Goal: Task Accomplishment & Management: Complete application form

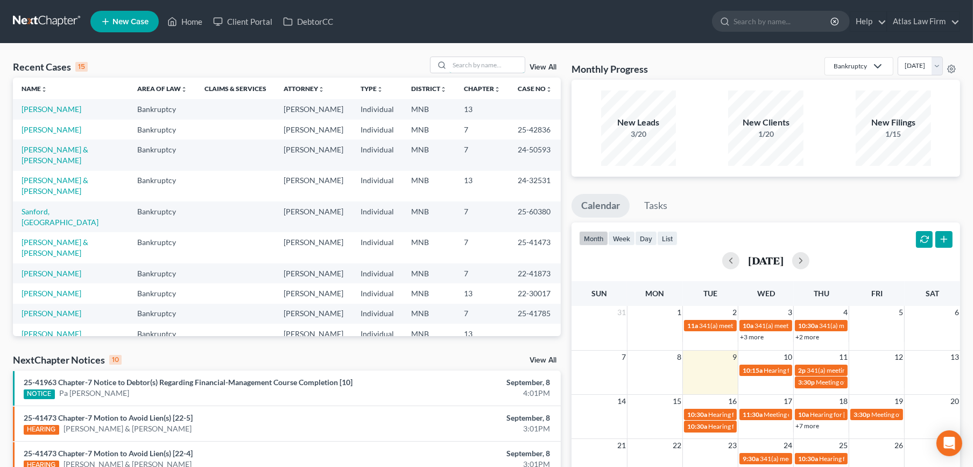
click at [461, 63] on input "search" at bounding box center [487, 65] width 75 height 16
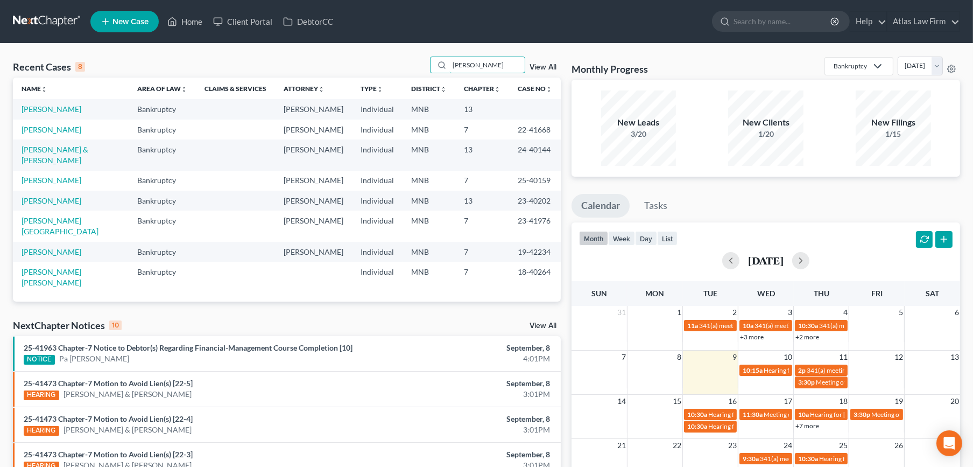
type input "[PERSON_NAME]"
click at [48, 109] on link "[PERSON_NAME]" at bounding box center [52, 108] width 60 height 9
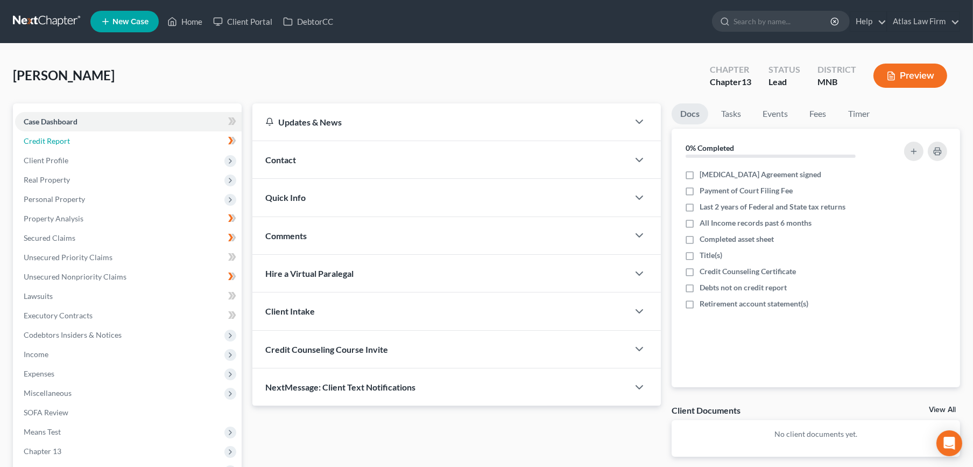
click at [60, 138] on span "Credit Report" at bounding box center [47, 140] width 46 height 9
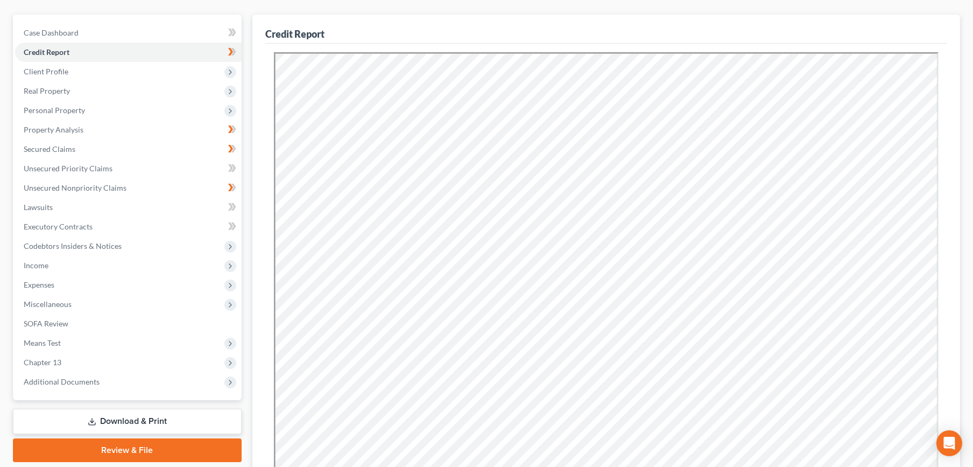
scroll to position [179, 0]
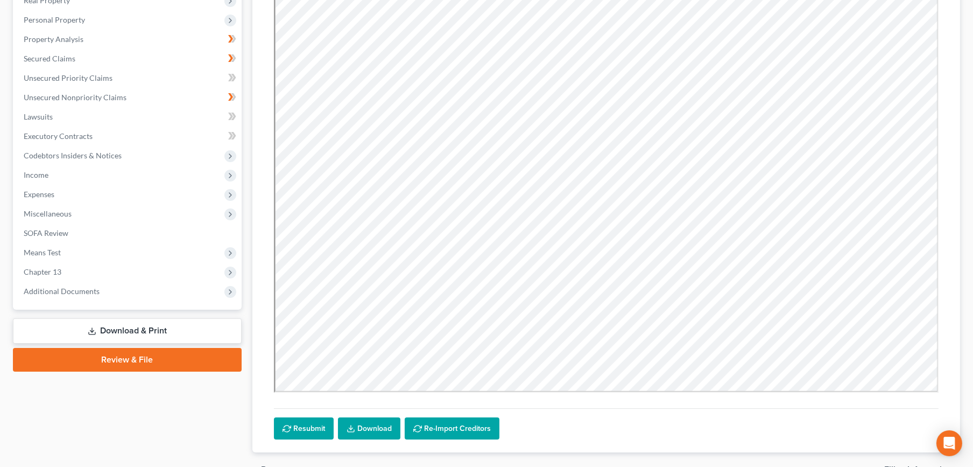
drag, startPoint x: 79, startPoint y: 274, endPoint x: 76, endPoint y: 278, distance: 5.5
click at [79, 274] on span "Chapter 13" at bounding box center [128, 271] width 227 height 19
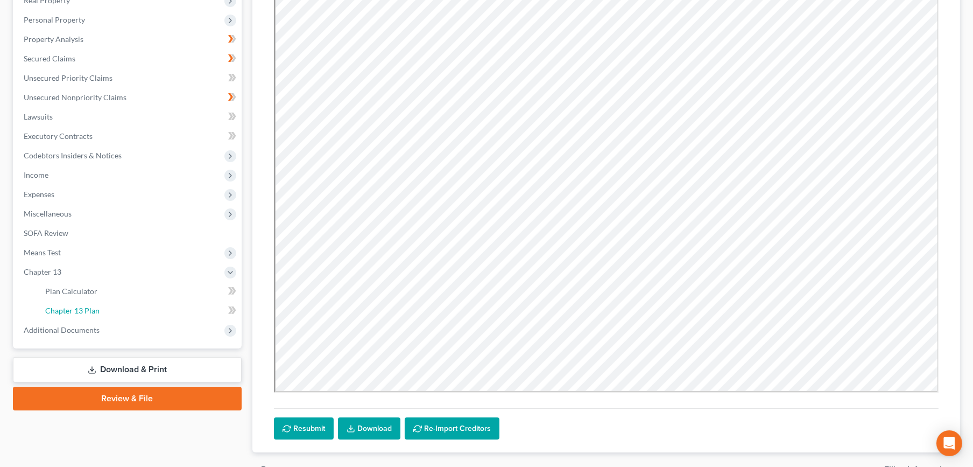
click at [90, 306] on span "Chapter 13 Plan" at bounding box center [72, 310] width 54 height 9
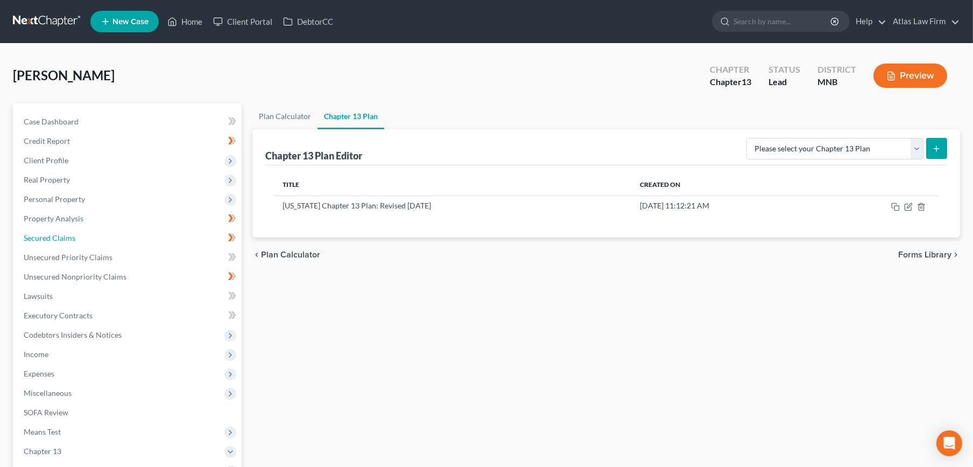
click at [66, 235] on span "Secured Claims" at bounding box center [50, 237] width 52 height 9
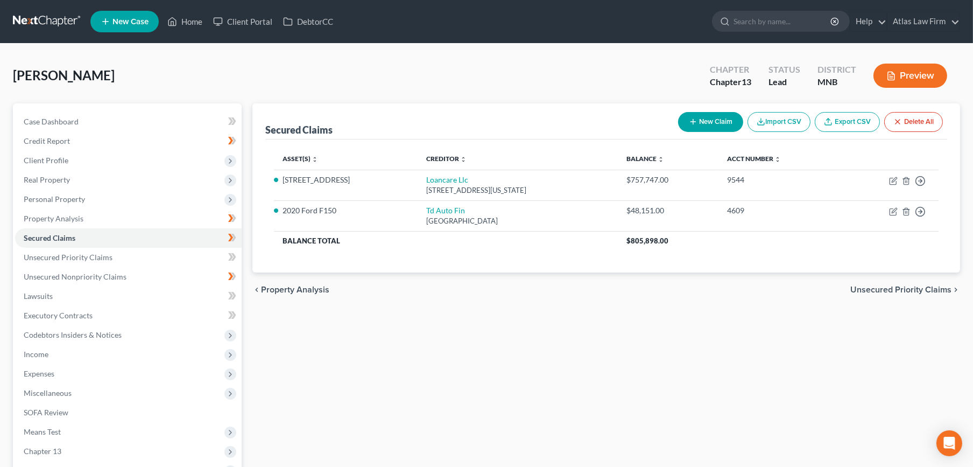
click at [61, 154] on span "Client Profile" at bounding box center [128, 160] width 227 height 19
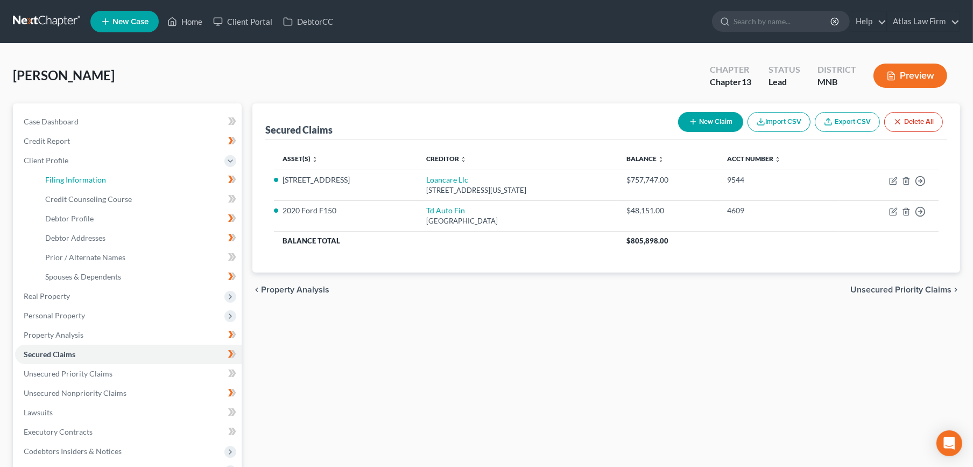
click at [67, 173] on link "Filing Information" at bounding box center [139, 179] width 205 height 19
select select "1"
select select "0"
select select "3"
select select "24"
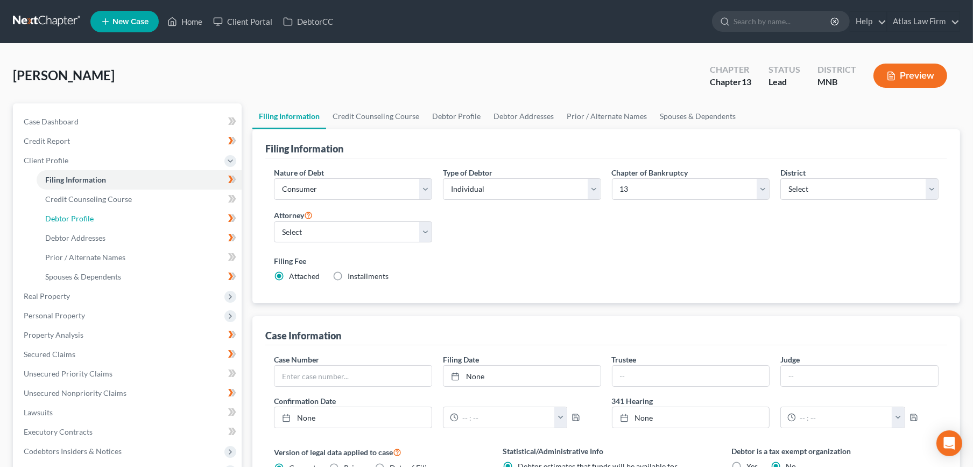
click at [73, 209] on link "Debtor Profile" at bounding box center [139, 218] width 205 height 19
select select "1"
select select "4"
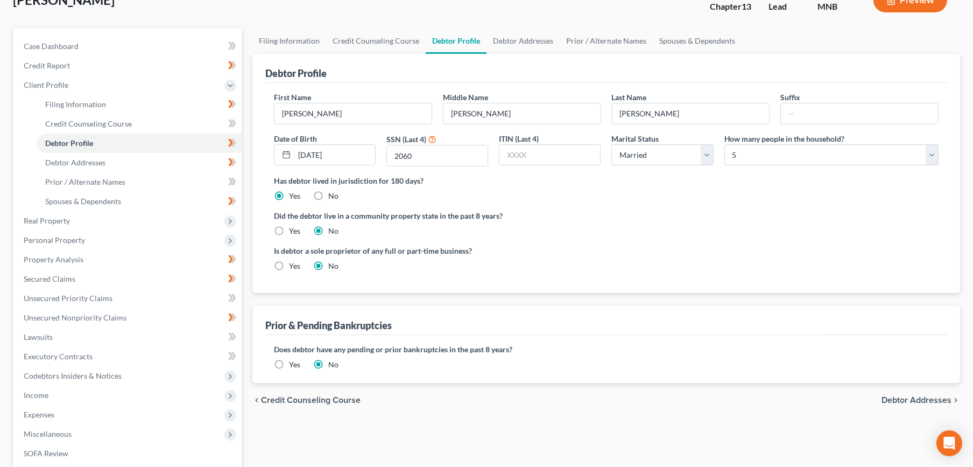
scroll to position [240, 0]
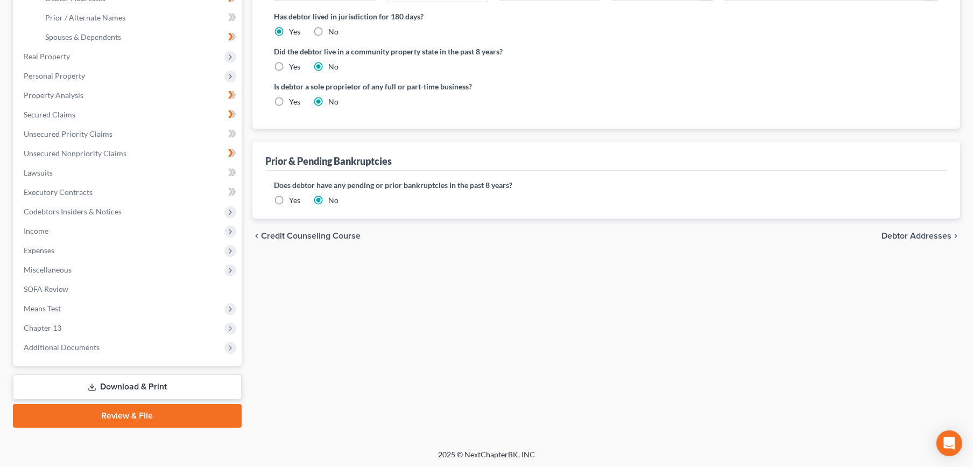
click at [98, 346] on span "Additional Documents" at bounding box center [128, 347] width 227 height 19
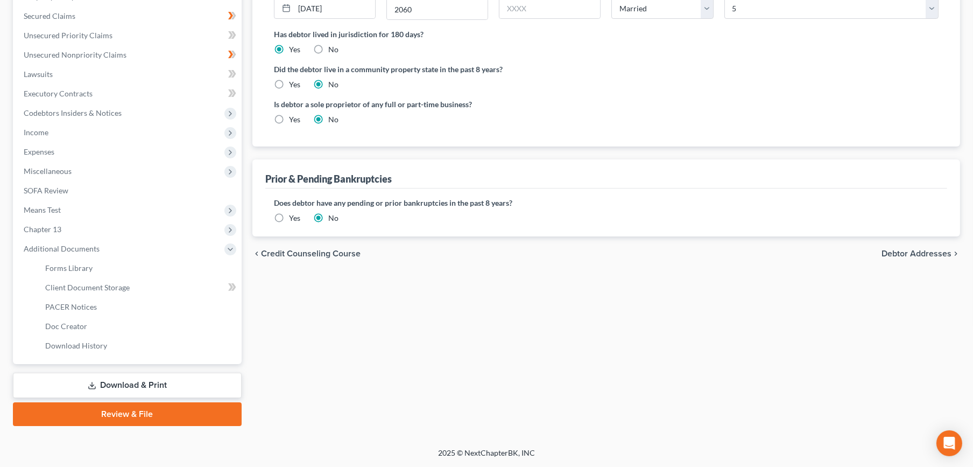
scroll to position [221, 0]
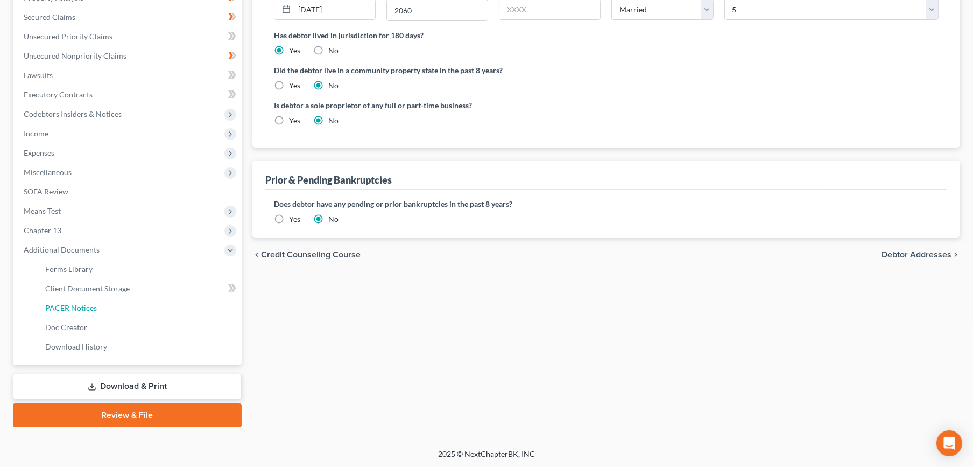
click at [103, 305] on link "PACER Notices" at bounding box center [139, 307] width 205 height 19
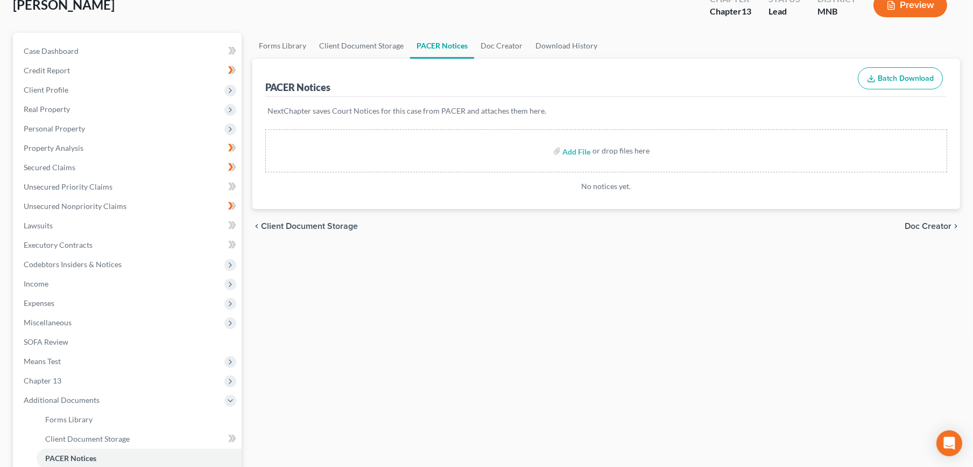
scroll to position [179, 0]
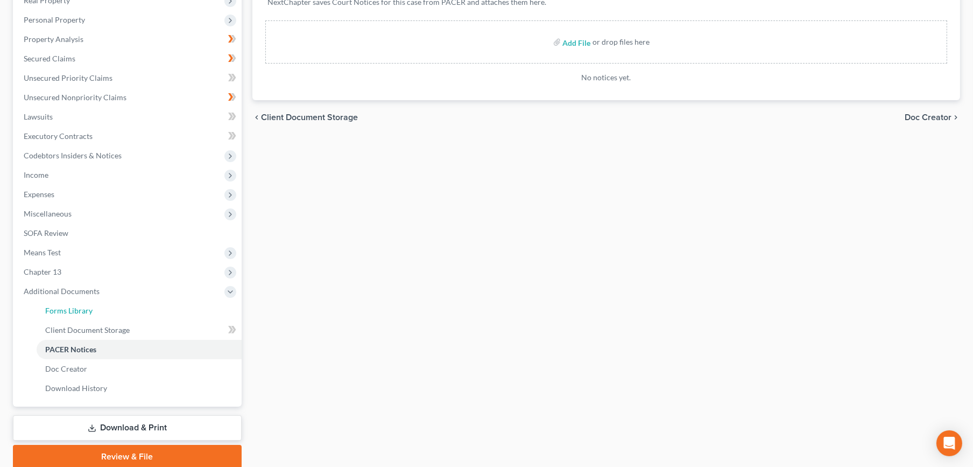
click at [121, 310] on link "Forms Library" at bounding box center [139, 310] width 205 height 19
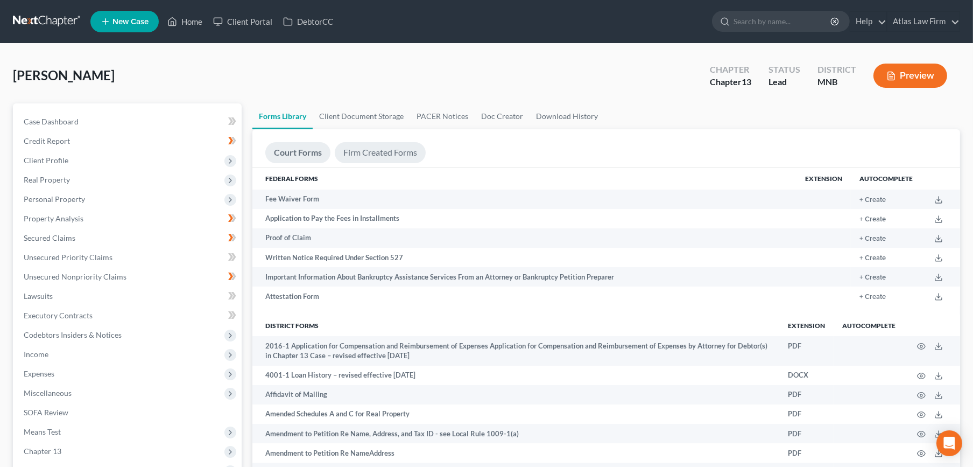
click at [366, 153] on link "Firm Created Forms" at bounding box center [380, 152] width 91 height 21
